Goal: Information Seeking & Learning: Learn about a topic

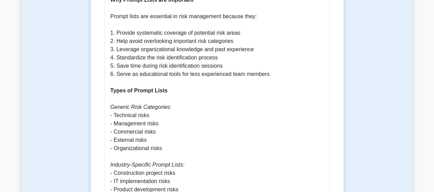
scroll to position [481, 0]
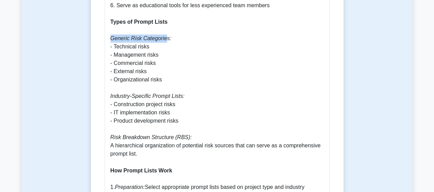
drag, startPoint x: 109, startPoint y: 30, endPoint x: 162, endPoint y: 33, distance: 52.9
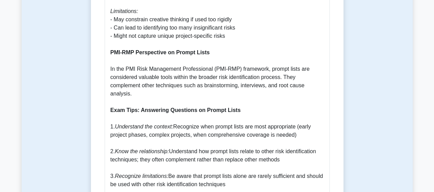
scroll to position [858, 0]
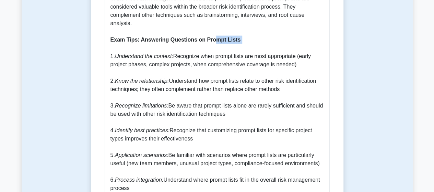
drag, startPoint x: 246, startPoint y: 53, endPoint x: 256, endPoint y: 53, distance: 10.0
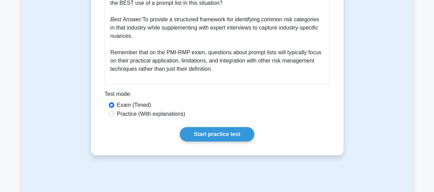
scroll to position [1167, 0]
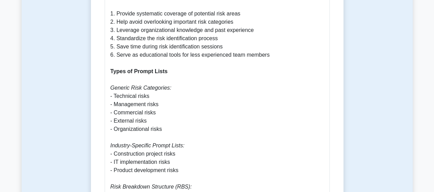
scroll to position [446, 0]
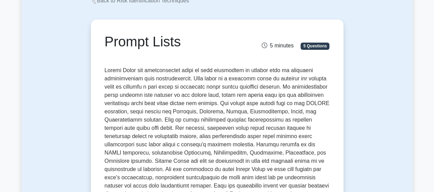
scroll to position [69, 0]
